Goal: Check status

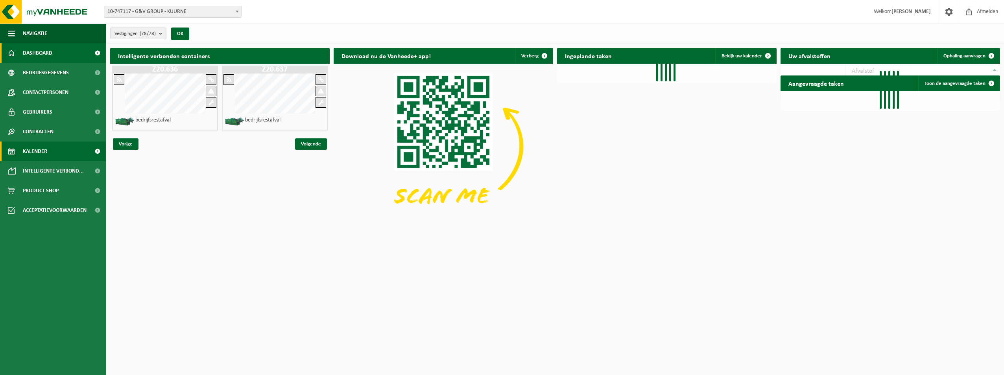
click at [42, 148] on span "Kalender" at bounding box center [35, 152] width 24 height 20
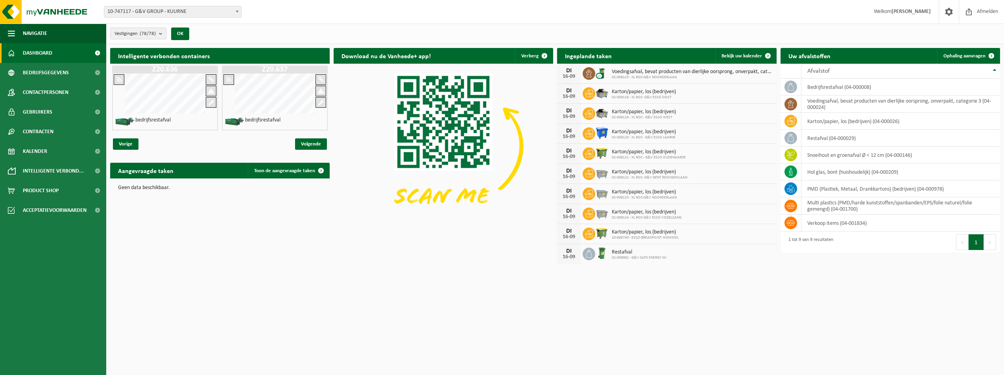
click at [171, 13] on span "10-747117 - G&V GROUP - KUURNE" at bounding box center [172, 11] width 137 height 11
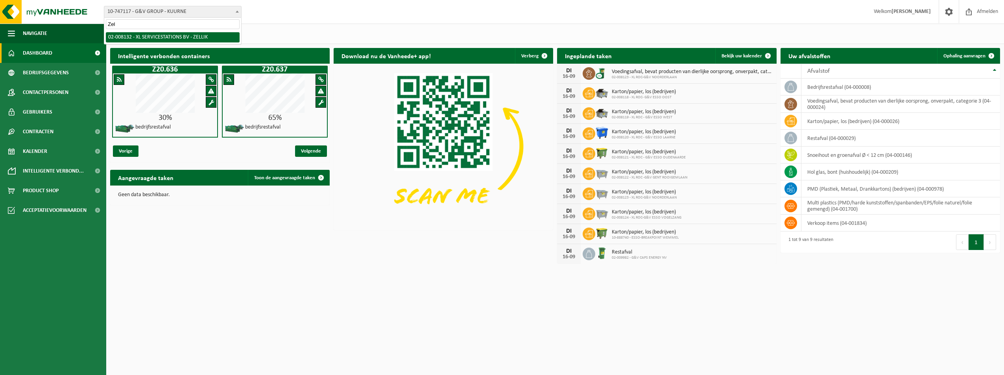
type input "Zel"
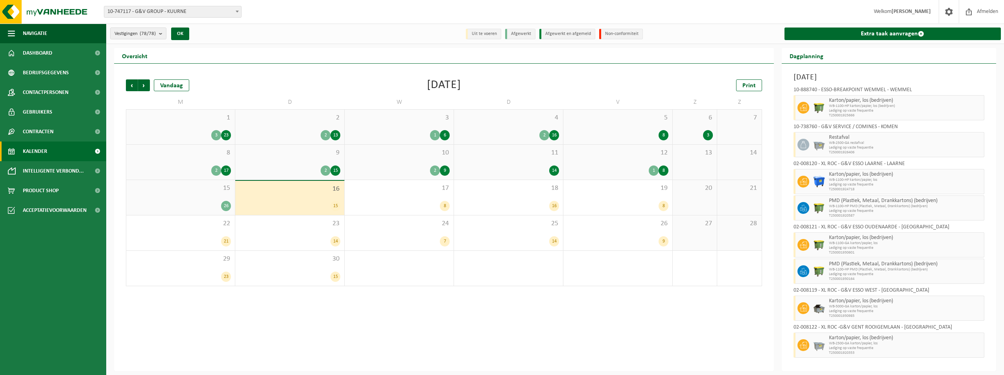
click at [171, 13] on span "10-747117 - G&V GROUP - KUURNE" at bounding box center [172, 11] width 137 height 11
type input "Zellik"
select select "1098"
